Goal: Task Accomplishment & Management: Complete application form

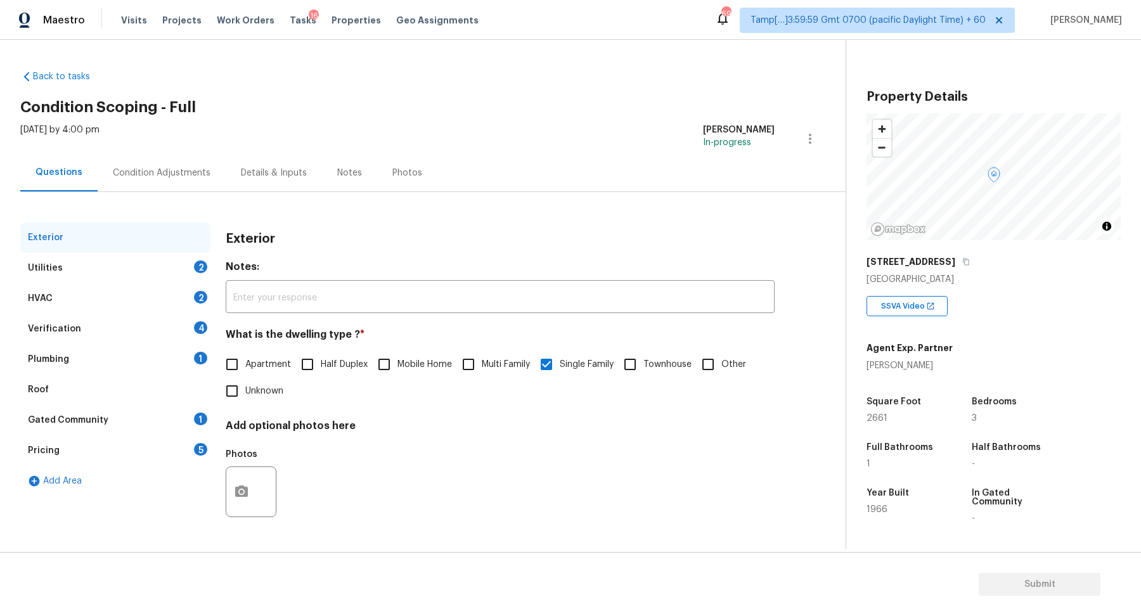
click at [197, 275] on div "Utilities 2" at bounding box center [115, 268] width 190 height 30
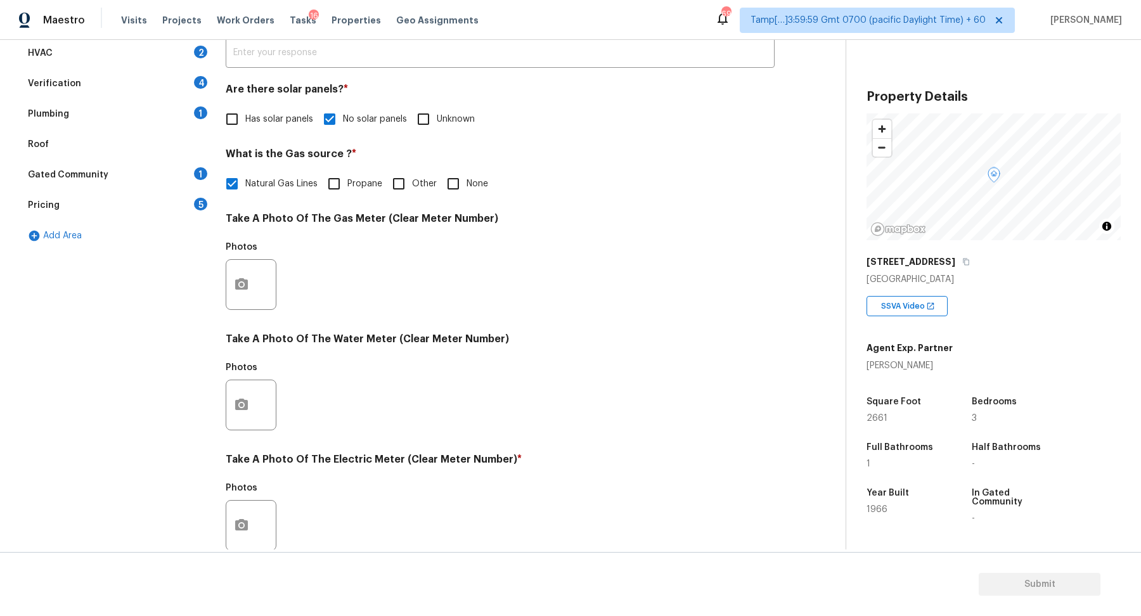
scroll to position [337, 0]
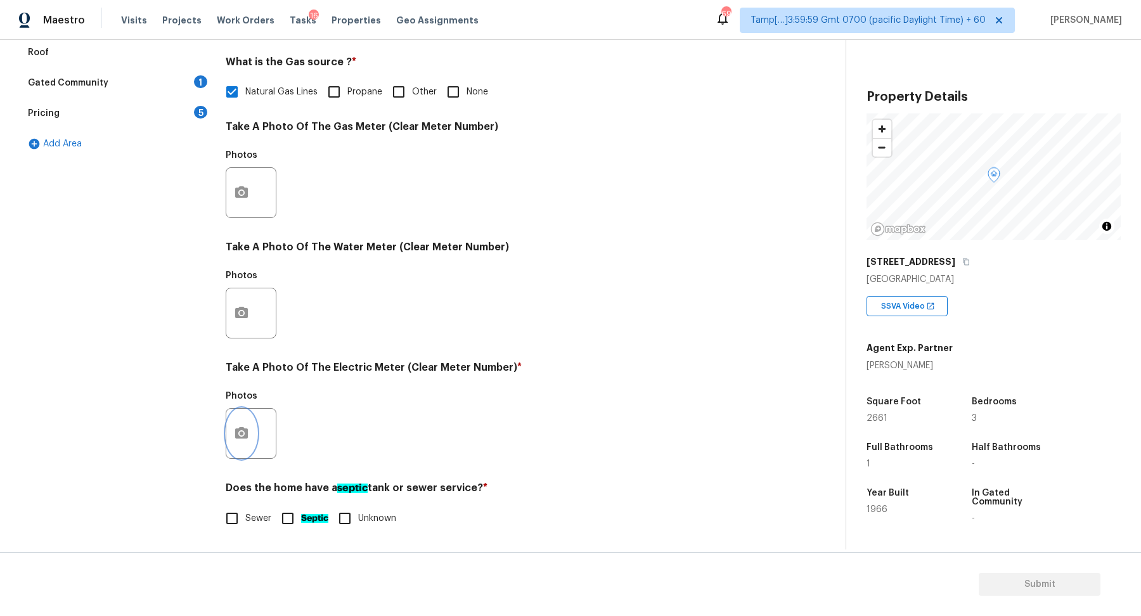
click at [247, 432] on icon "button" at bounding box center [241, 432] width 13 height 11
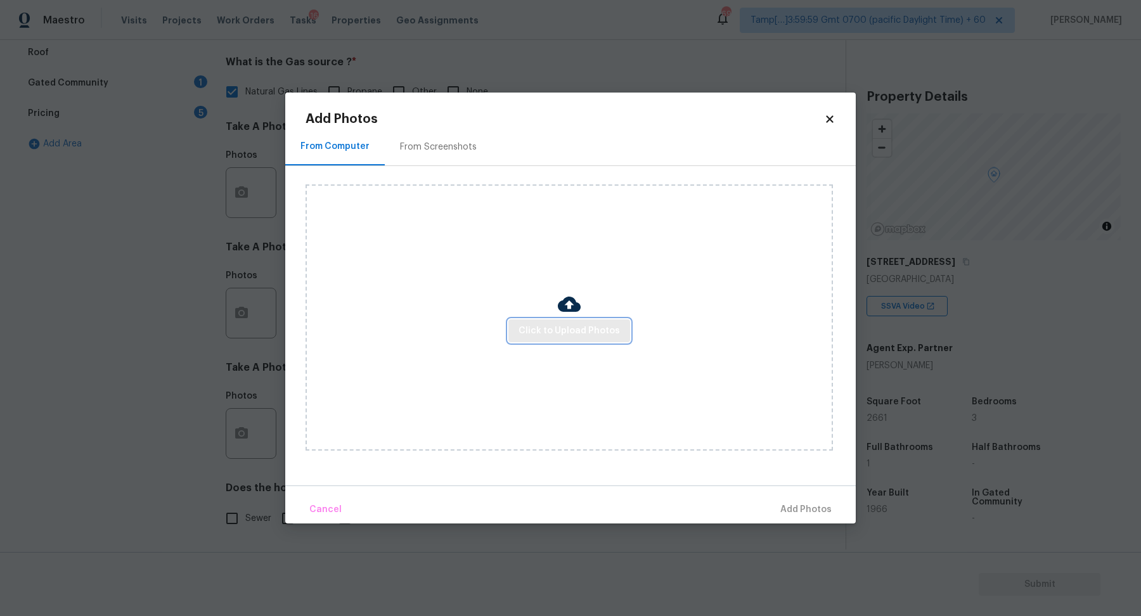
click at [564, 336] on span "Click to Upload Photos" at bounding box center [569, 331] width 101 height 16
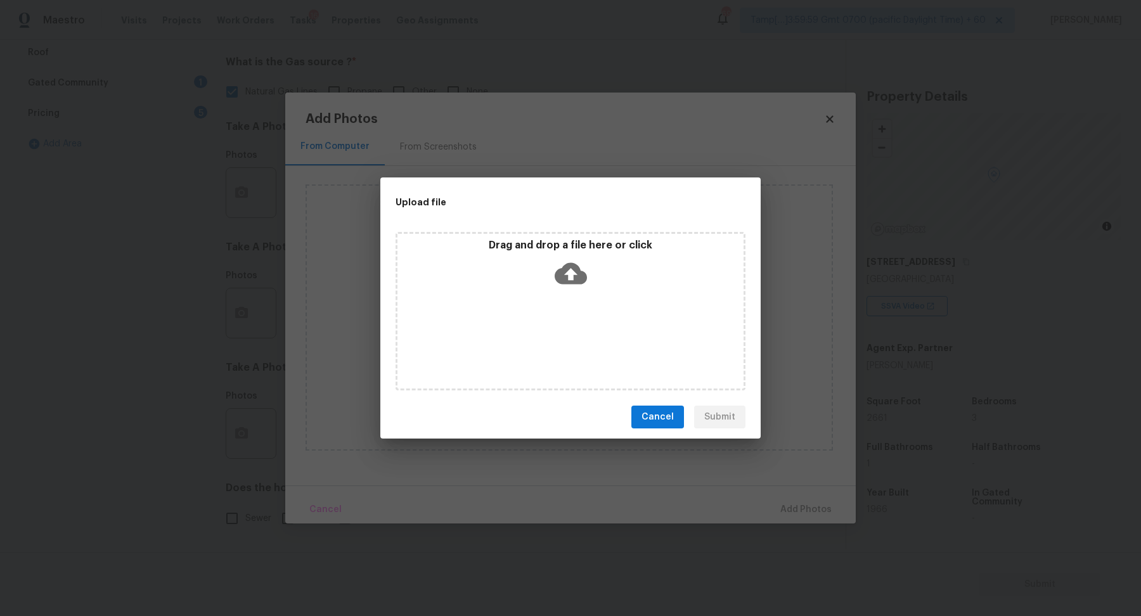
click at [590, 288] on div "Drag and drop a file here or click" at bounding box center [571, 266] width 346 height 55
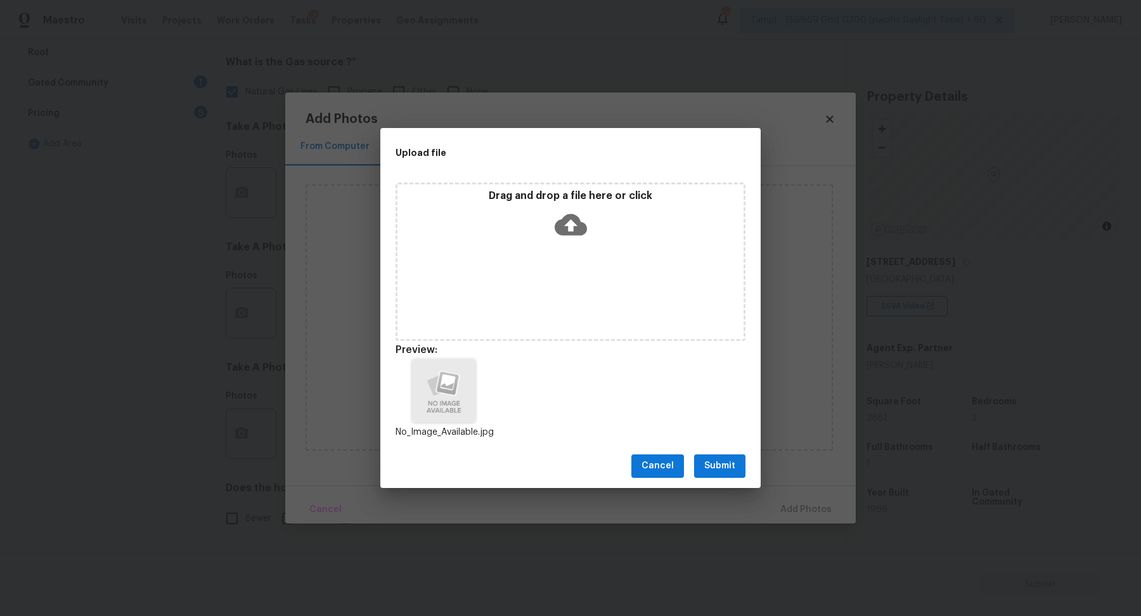
click at [713, 459] on span "Submit" at bounding box center [719, 466] width 31 height 16
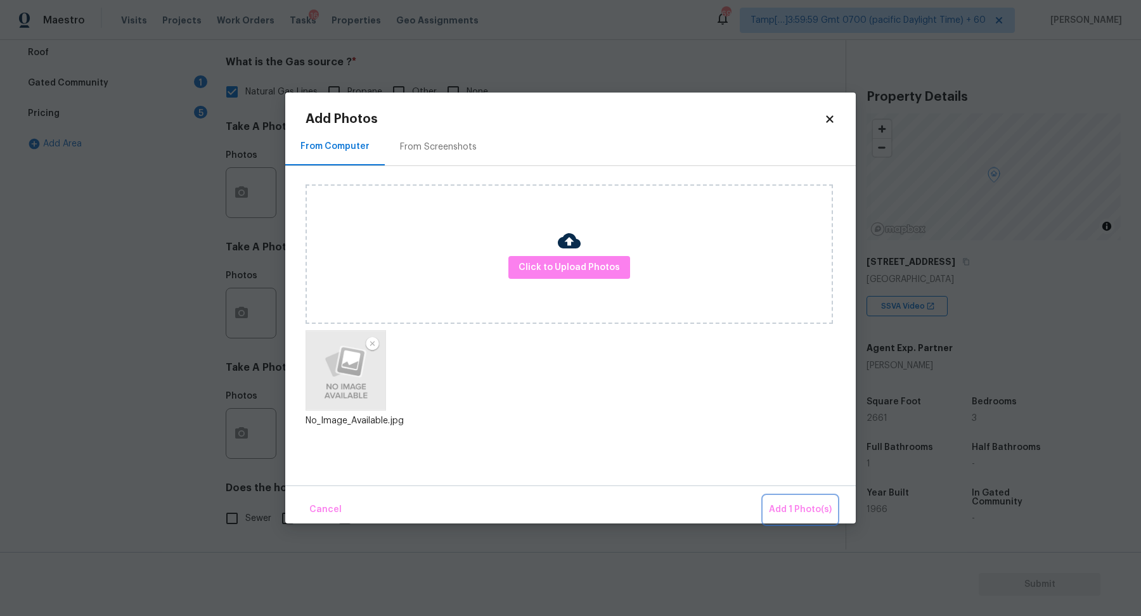
click at [827, 517] on span "Add 1 Photo(s)" at bounding box center [800, 510] width 63 height 16
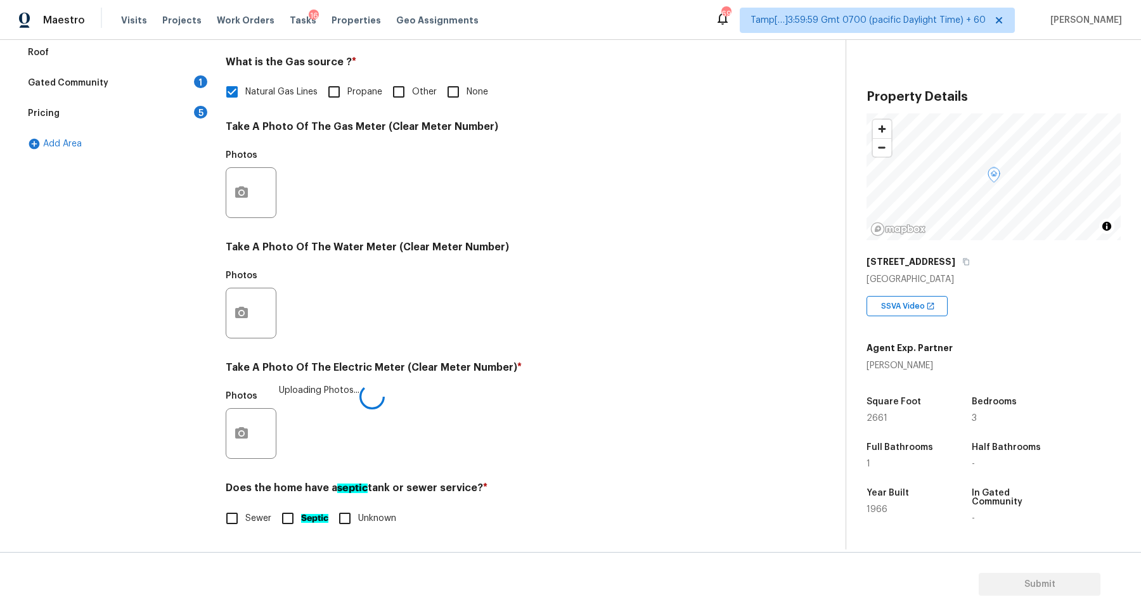
click at [235, 526] on input "Sewer" at bounding box center [232, 518] width 27 height 27
checkbox input "true"
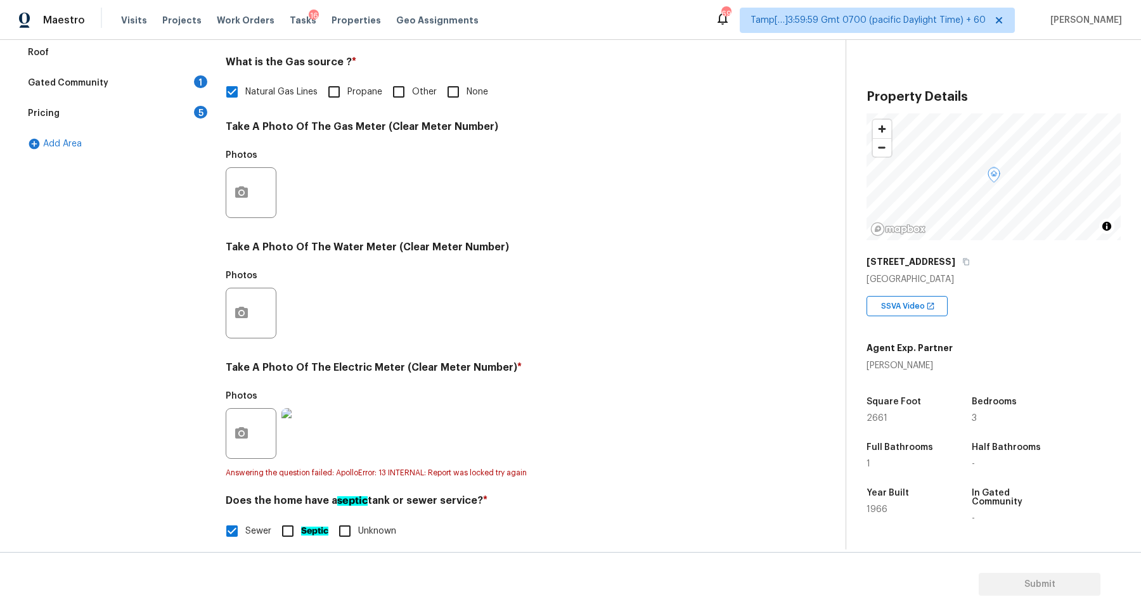
click at [313, 522] on label "Septic" at bounding box center [302, 531] width 54 height 27
click at [301, 522] on input "Septic" at bounding box center [288, 531] width 27 height 27
checkbox input "true"
checkbox input "false"
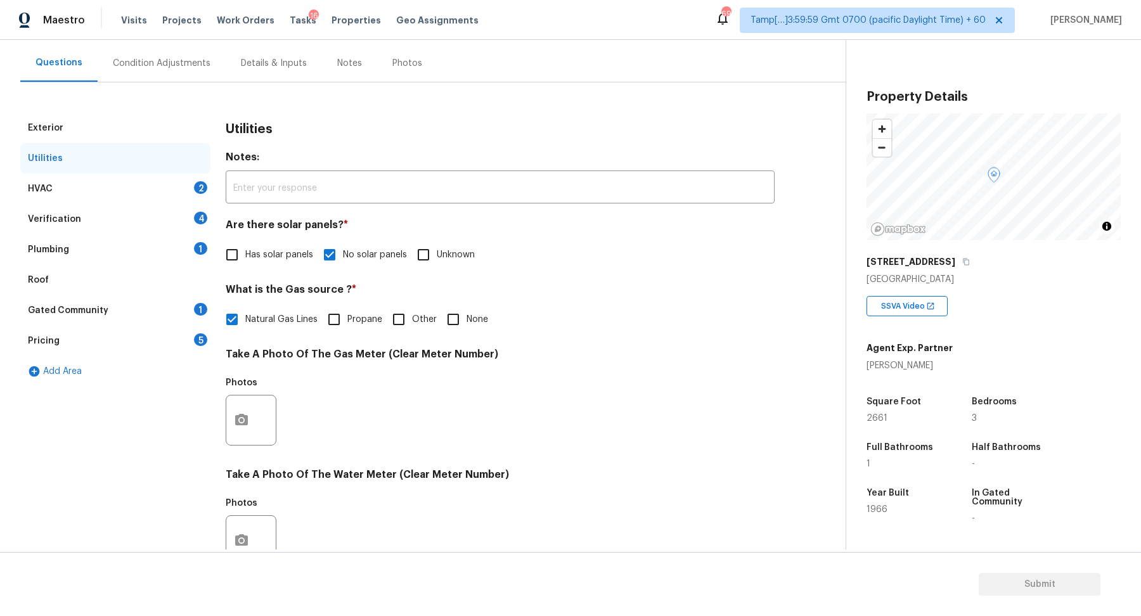
click at [178, 185] on div "HVAC 2" at bounding box center [115, 189] width 190 height 30
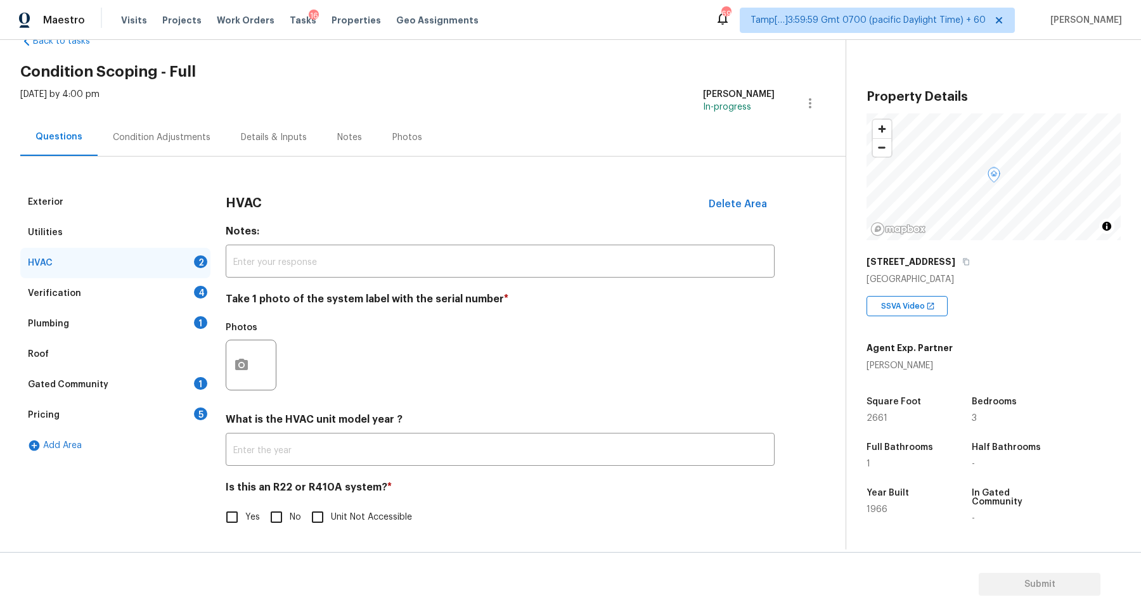
scroll to position [35, 0]
click at [253, 358] on button "button" at bounding box center [241, 365] width 30 height 49
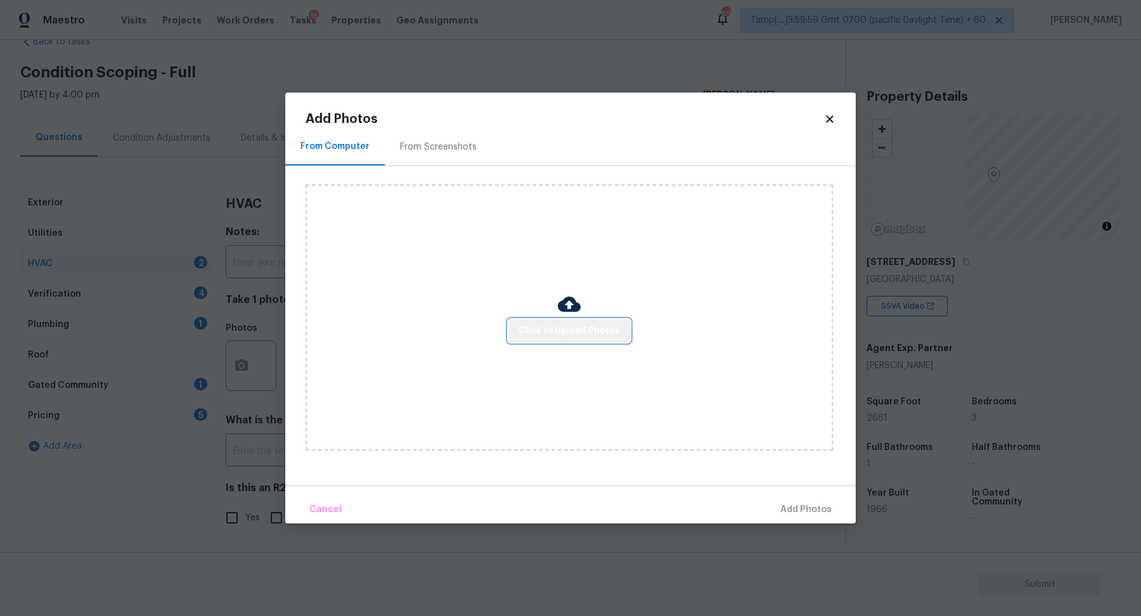
click at [591, 325] on span "Click to Upload Photos" at bounding box center [569, 331] width 101 height 16
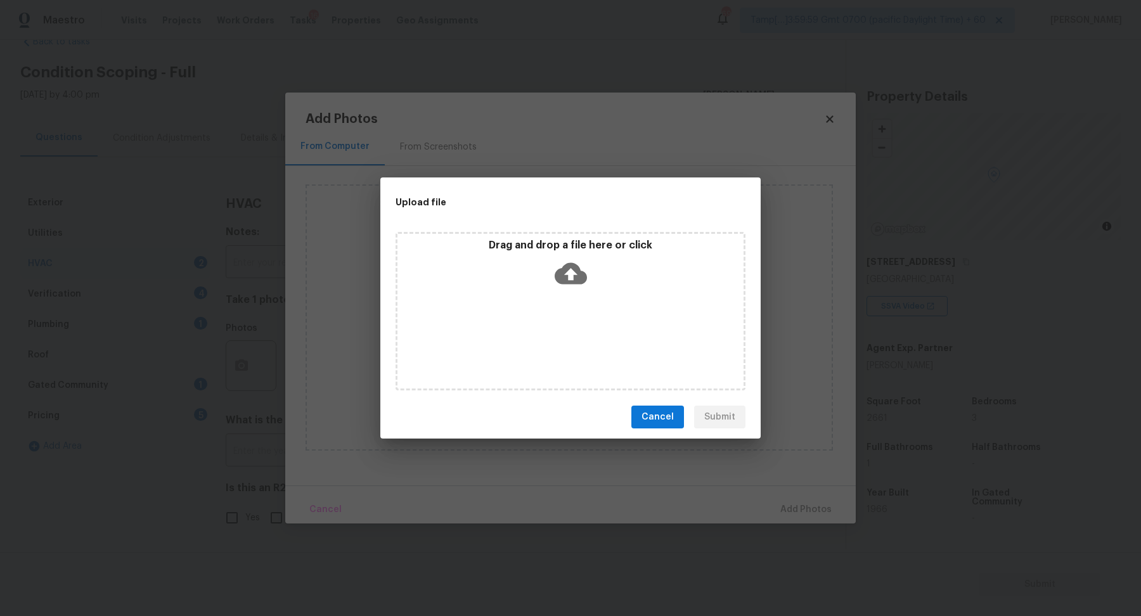
click at [591, 289] on div "Drag and drop a file here or click" at bounding box center [571, 266] width 346 height 55
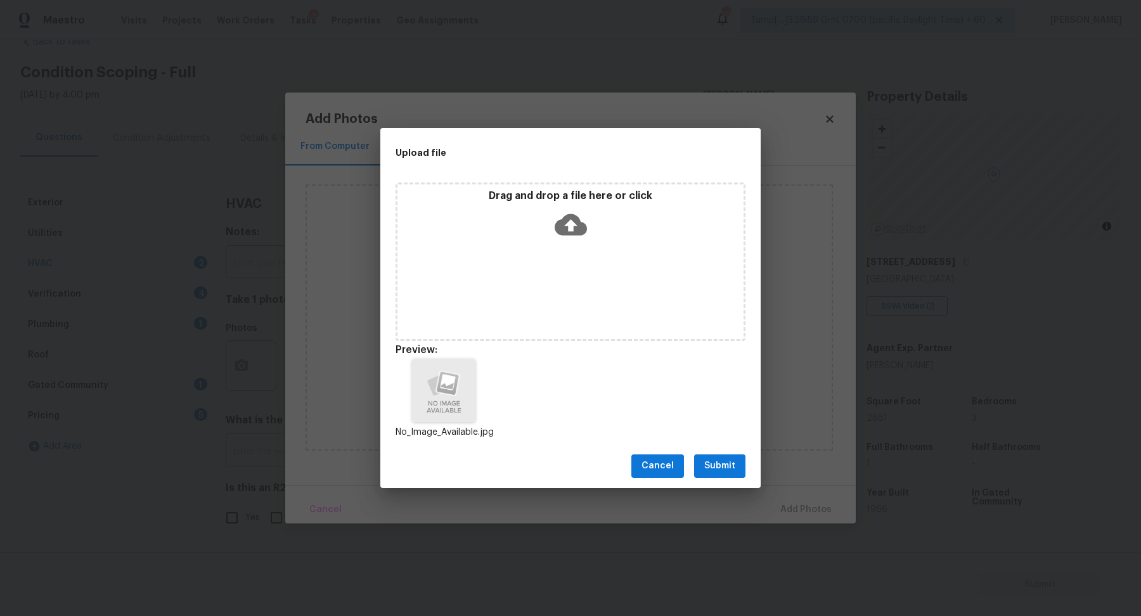
click at [711, 470] on span "Submit" at bounding box center [719, 466] width 31 height 16
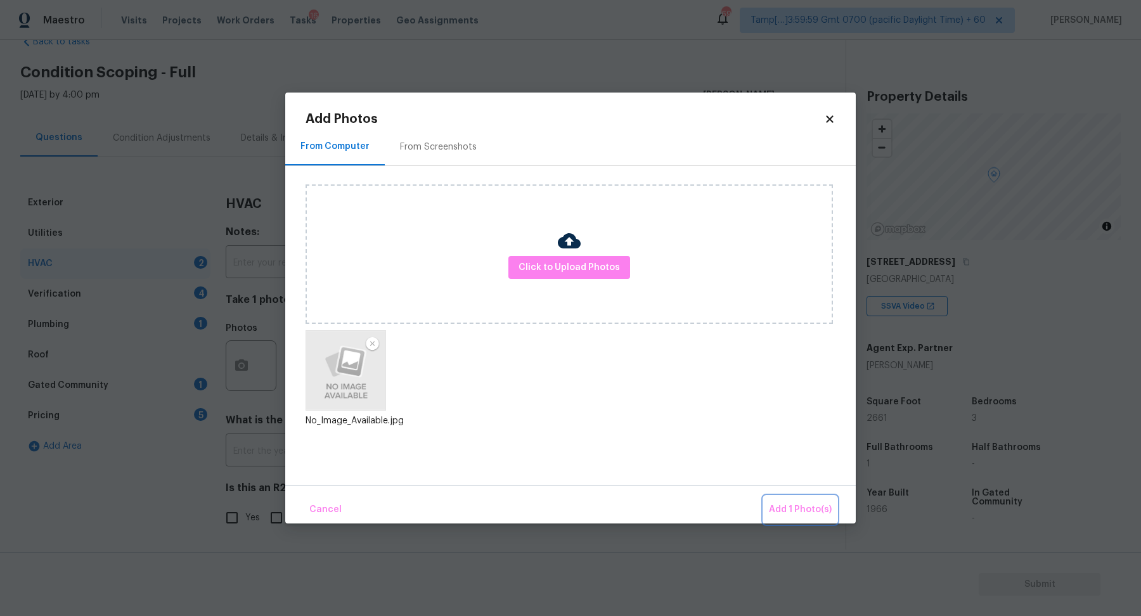
click at [779, 498] on button "Add 1 Photo(s)" at bounding box center [800, 509] width 73 height 27
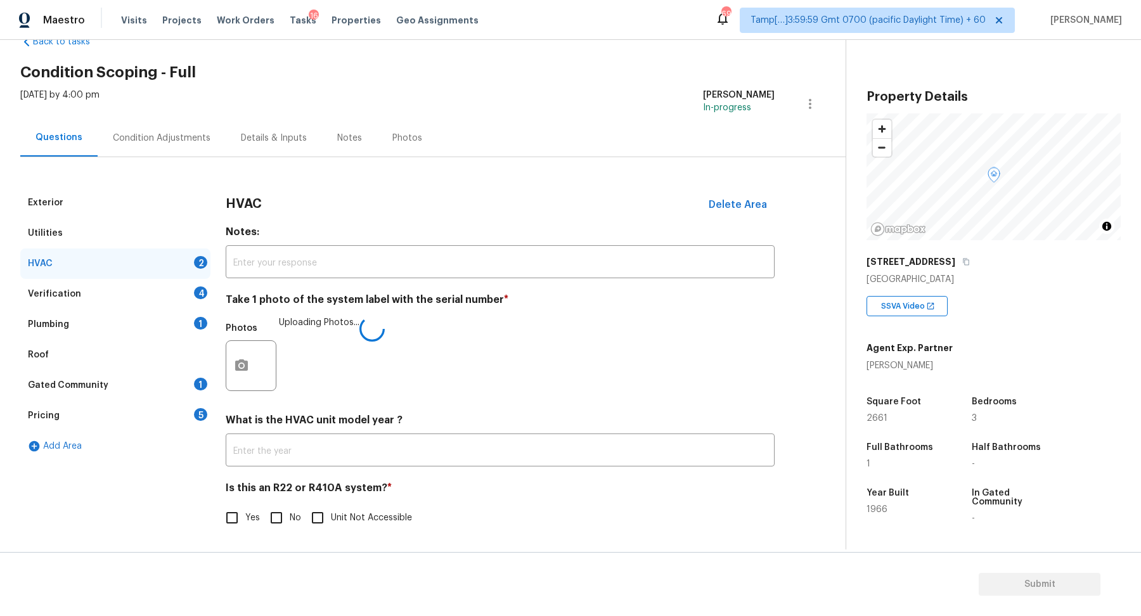
click at [277, 529] on input "No" at bounding box center [276, 518] width 27 height 27
checkbox input "true"
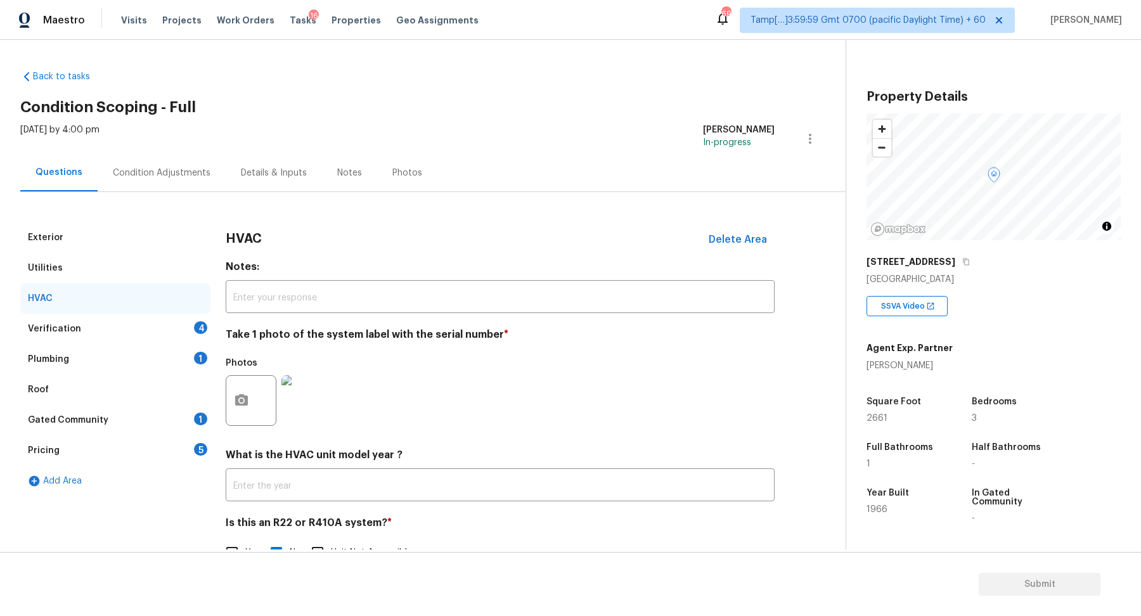
click at [161, 327] on div "Verification 4" at bounding box center [115, 329] width 190 height 30
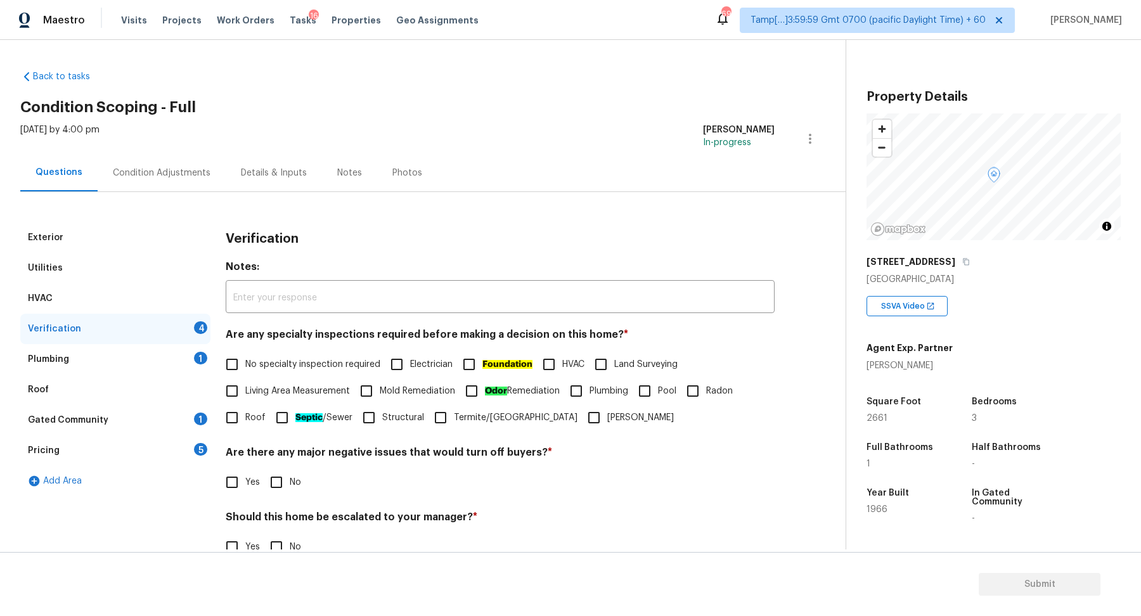
click at [264, 369] on span "No specialty inspection required" at bounding box center [312, 364] width 135 height 13
click at [245, 369] on input "No specialty inspection required" at bounding box center [232, 364] width 27 height 27
checkbox input "true"
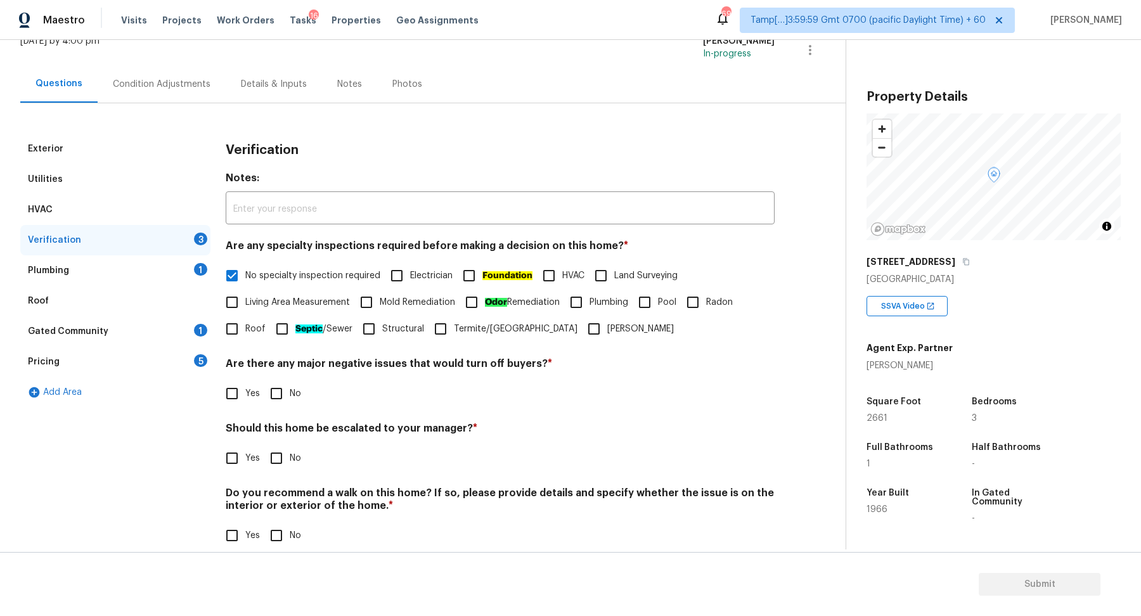
scroll to position [106, 0]
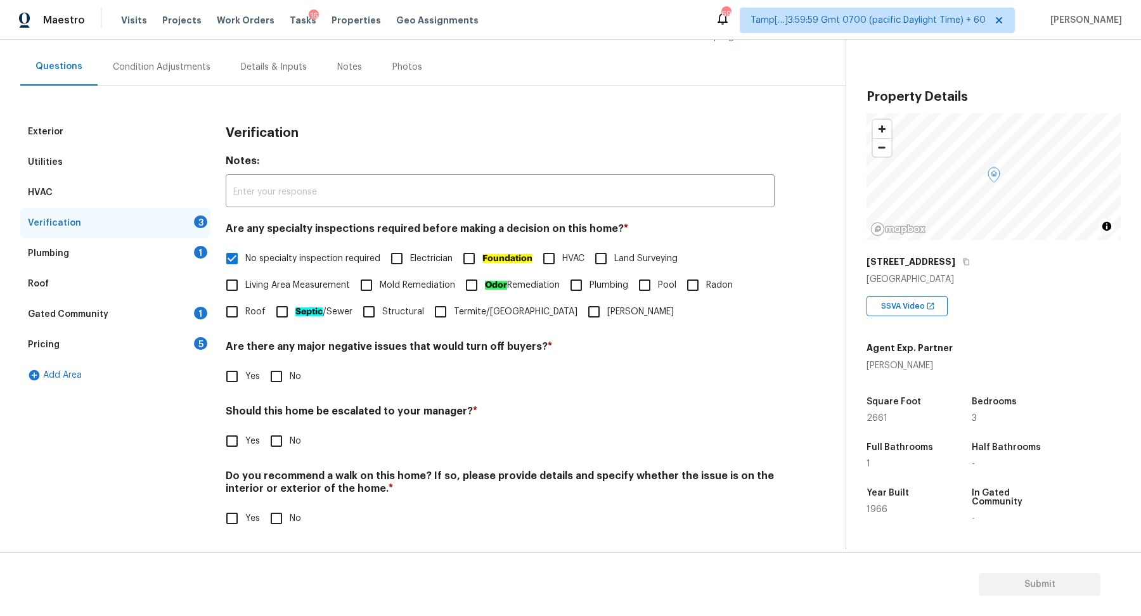
click at [278, 361] on div "Are there any major negative issues that would turn off buyers? * Yes No" at bounding box center [500, 365] width 549 height 49
click at [279, 384] on input "No" at bounding box center [276, 376] width 27 height 27
checkbox input "true"
click at [239, 444] on input "Yes" at bounding box center [232, 442] width 27 height 27
checkbox input "true"
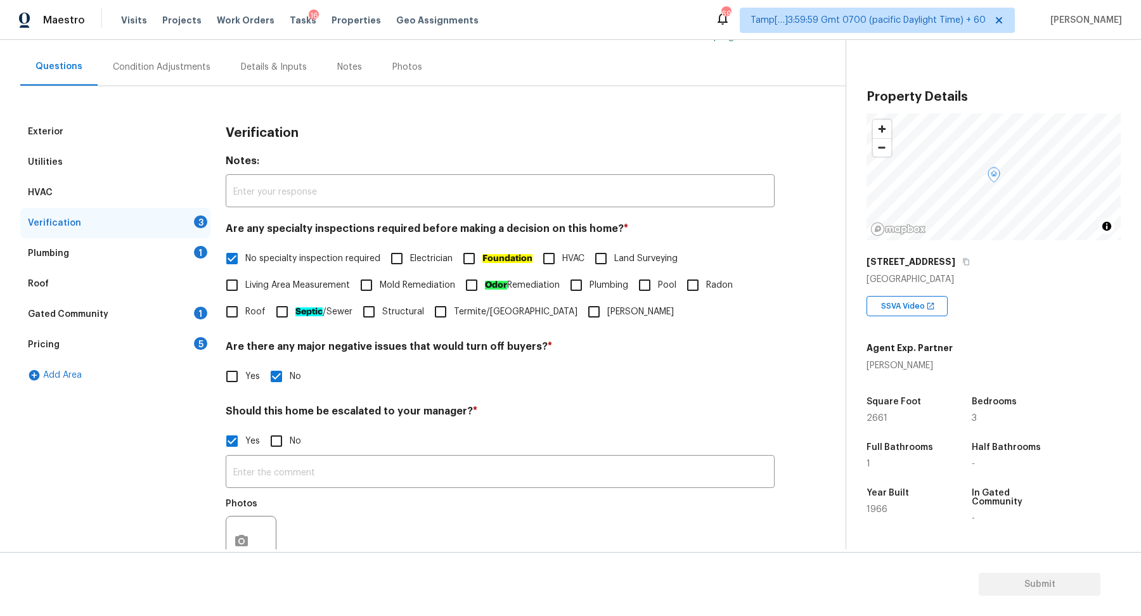
scroll to position [226, 0]
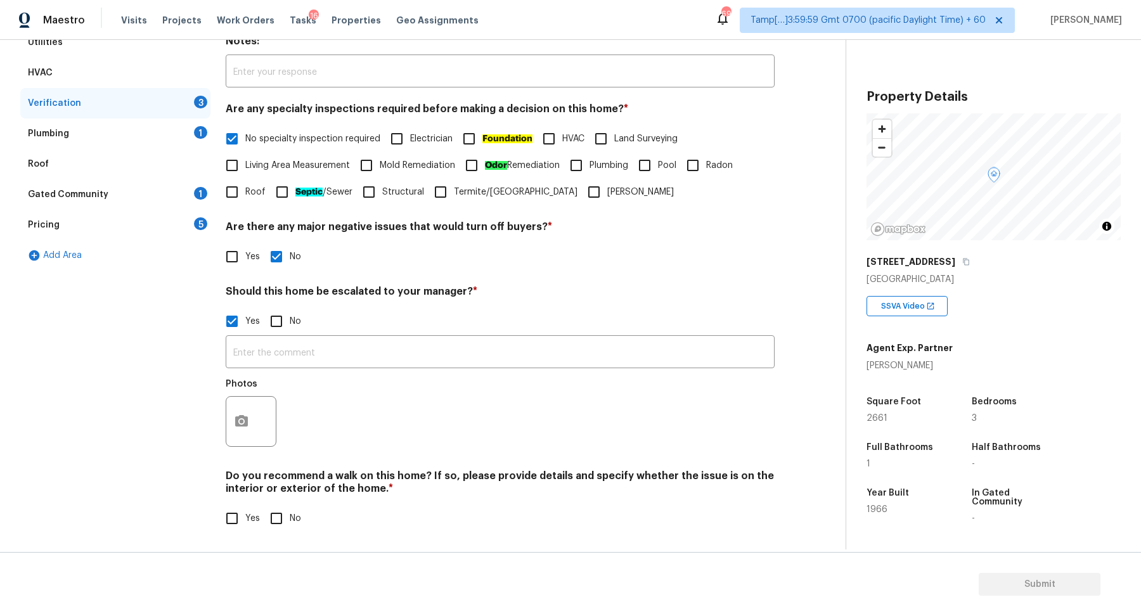
click at [226, 425] on div at bounding box center [251, 421] width 51 height 51
click at [245, 425] on icon "button" at bounding box center [241, 420] width 13 height 11
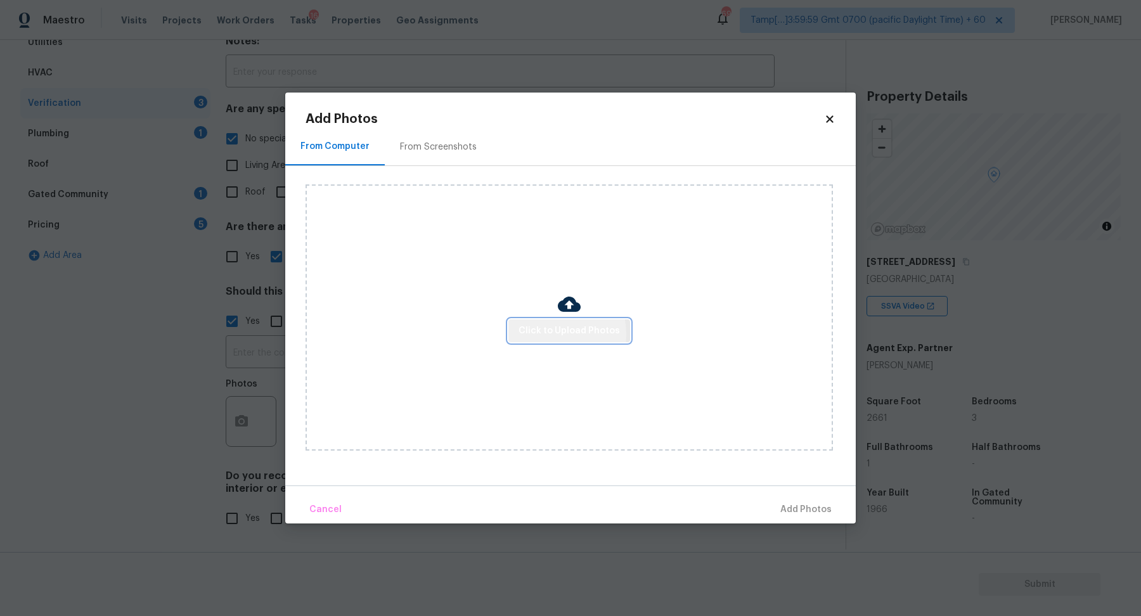
click at [547, 334] on span "Click to Upload Photos" at bounding box center [569, 331] width 101 height 16
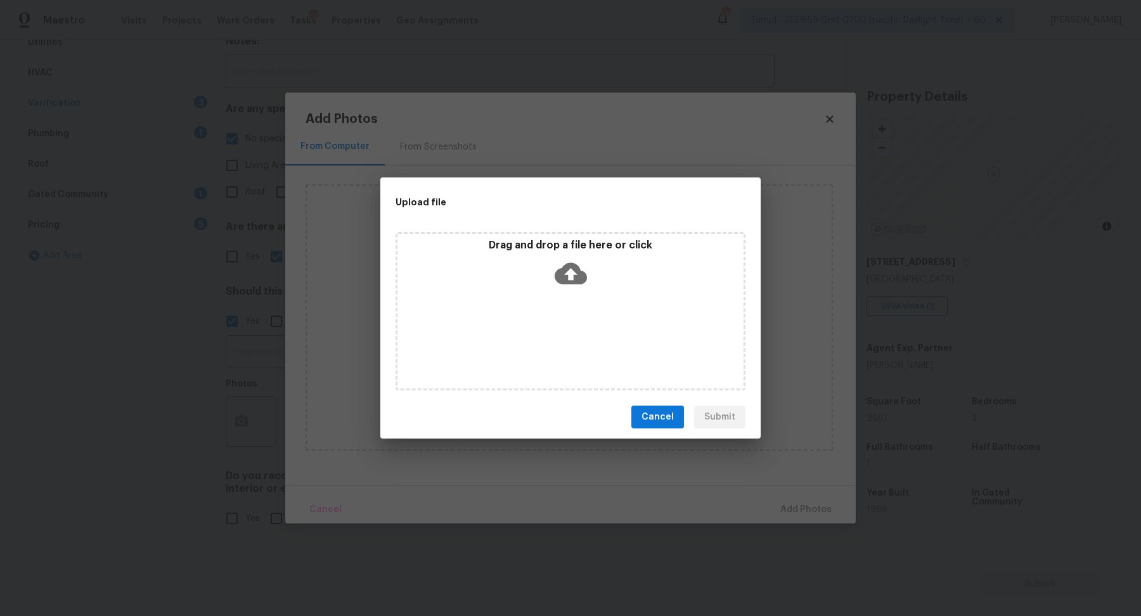
click at [590, 287] on div "Drag and drop a file here or click" at bounding box center [571, 266] width 346 height 55
